Goal: Information Seeking & Learning: Learn about a topic

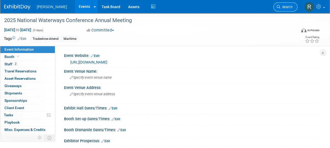
click at [287, 7] on span "Search" at bounding box center [287, 7] width 12 height 4
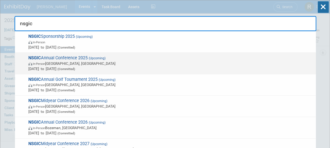
type input "nsgic"
click at [80, 65] on span "In-Person [GEOGRAPHIC_DATA], [GEOGRAPHIC_DATA]" at bounding box center [170, 63] width 285 height 5
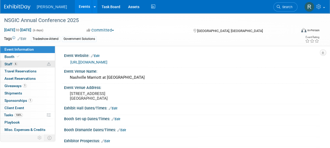
click at [18, 65] on link "6 Staff 6" at bounding box center [27, 64] width 55 height 7
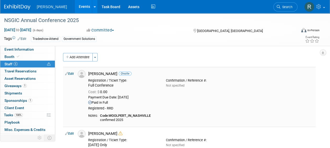
click at [71, 73] on link "Edit" at bounding box center [69, 74] width 9 height 4
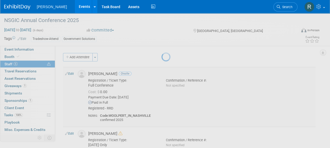
select select "fe33c52f-a1c6-46fa-aa91-df85e3eb2d37"
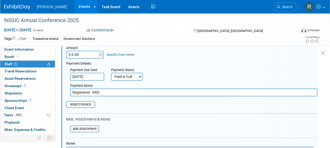
scroll to position [109, 0]
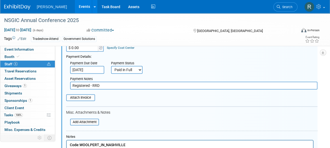
click at [121, 48] on link "Specify Cost Center" at bounding box center [121, 48] width 28 height 4
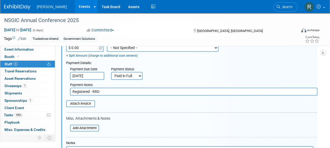
click at [121, 48] on select "-- Not Specified -- Advisory Services - Expenses_1001.502 Aerial Acquisition - …" at bounding box center [163, 48] width 112 height 8
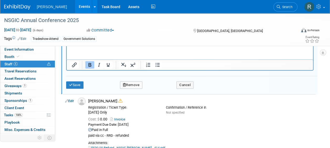
scroll to position [221, 0]
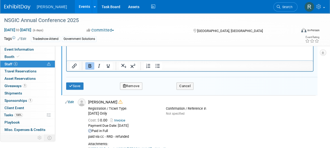
click at [79, 90] on div "Save Remove Cancel" at bounding box center [192, 85] width 252 height 17
click at [74, 84] on button "Save" at bounding box center [74, 86] width 17 height 7
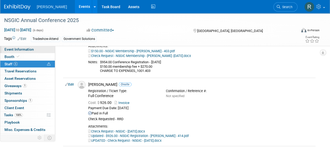
click at [32, 51] on span "Event Information" at bounding box center [18, 49] width 29 height 4
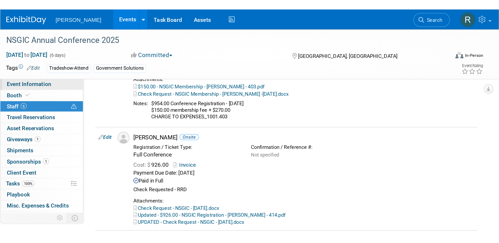
scroll to position [0, 0]
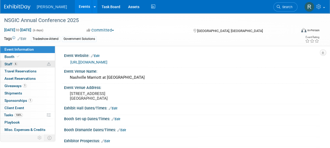
click at [30, 64] on link "6 Staff 6" at bounding box center [27, 64] width 55 height 7
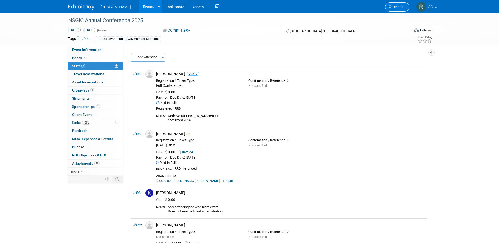
click at [330, 6] on span "Search" at bounding box center [398, 7] width 12 height 4
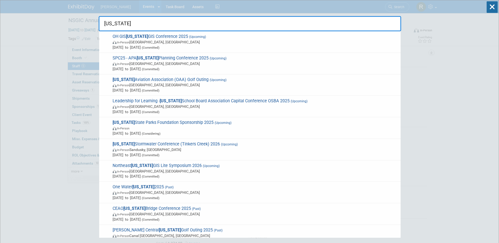
type input "ohio"
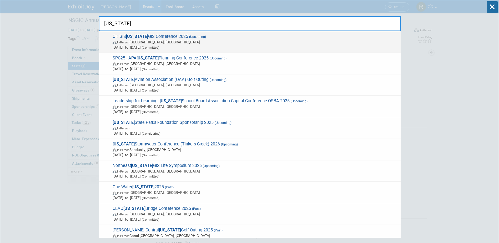
click at [139, 42] on span "In-Person Columbus, OH" at bounding box center [254, 41] width 285 height 5
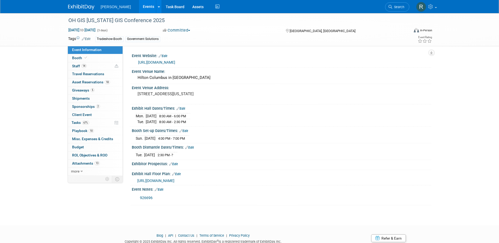
click at [161, 62] on link "https://ceao.org/aws/CEAO/pt/sd/calendar/362738/_PARENT/layout_interior/false" at bounding box center [156, 62] width 37 height 4
click at [394, 7] on span "Search" at bounding box center [398, 7] width 12 height 4
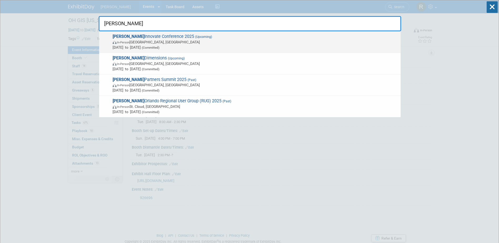
type input "Trimble"
click at [158, 42] on span "In-Person Salt Lake City, UT" at bounding box center [254, 41] width 285 height 5
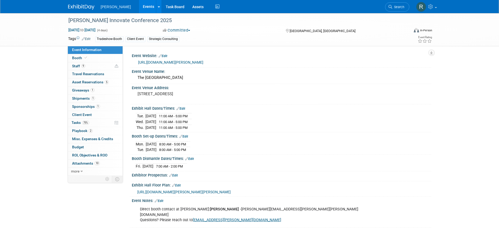
click at [182, 61] on link "https://assetlifecycle.trimble.com/en/learn/innovate-overview" at bounding box center [170, 62] width 65 height 4
